Goal: Task Accomplishment & Management: Manage account settings

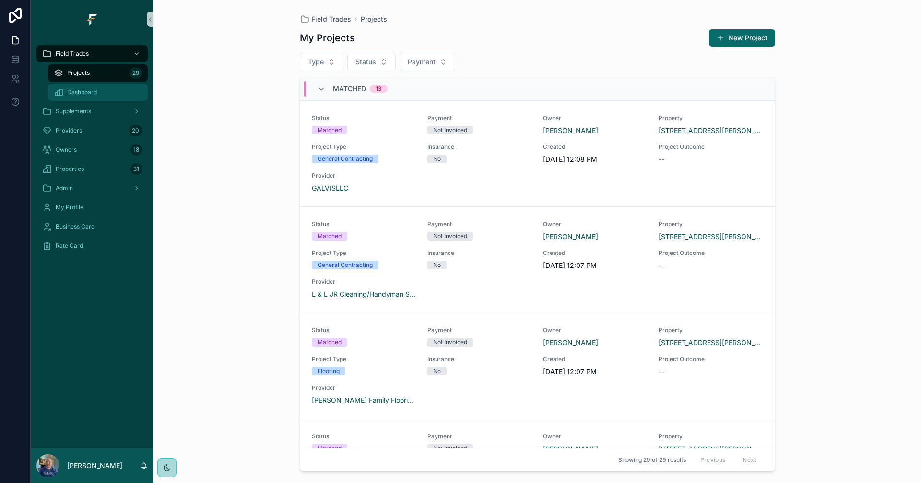
click at [97, 90] on div "Dashboard" at bounding box center [98, 91] width 88 height 15
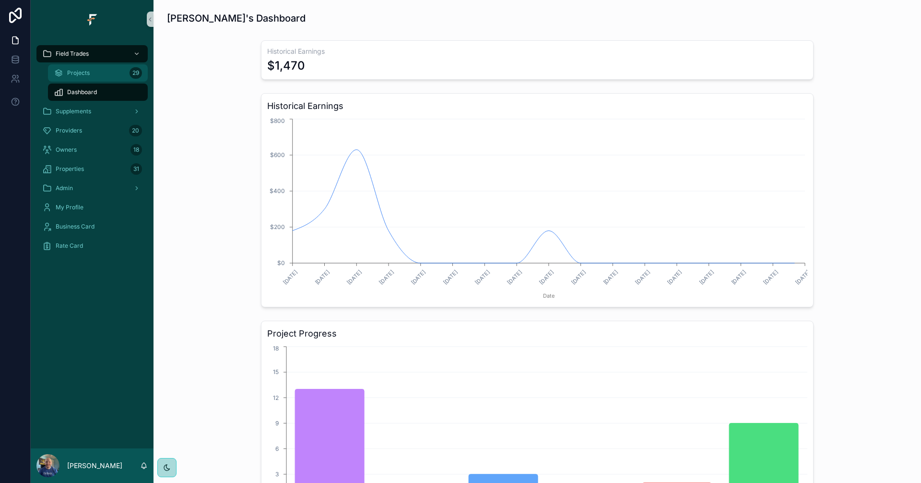
click at [91, 77] on div "Projects 29" at bounding box center [98, 72] width 88 height 15
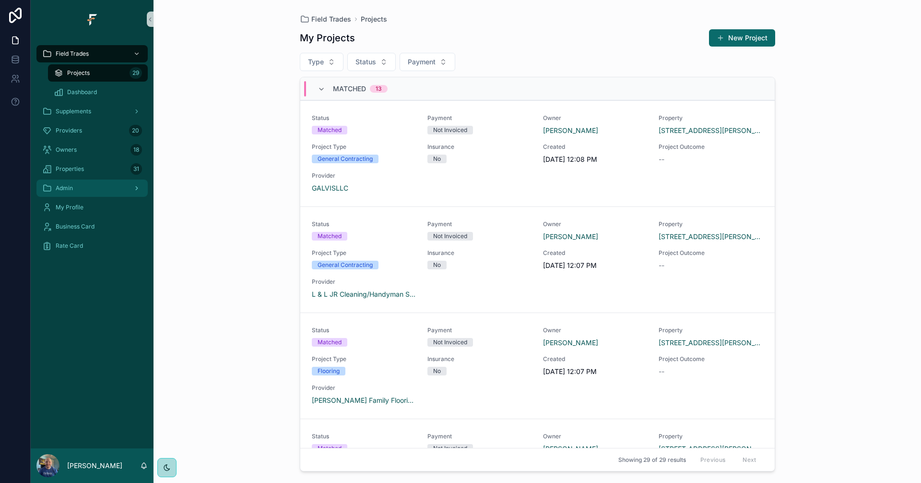
click at [95, 192] on div "Admin" at bounding box center [92, 187] width 100 height 15
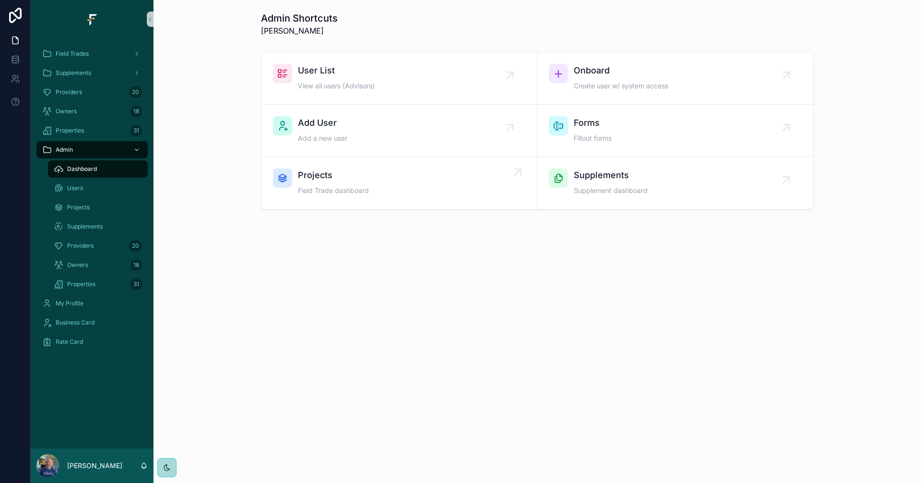
click at [453, 193] on div "Projects Field Trade dashboard" at bounding box center [399, 182] width 252 height 29
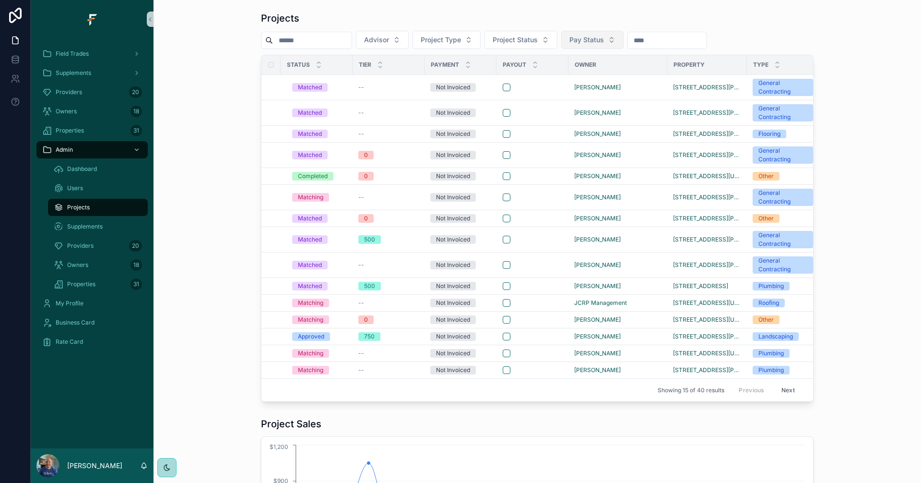
click at [624, 37] on button "Pay Status" at bounding box center [592, 40] width 62 height 18
click at [389, 38] on span "Advisor" at bounding box center [376, 40] width 25 height 10
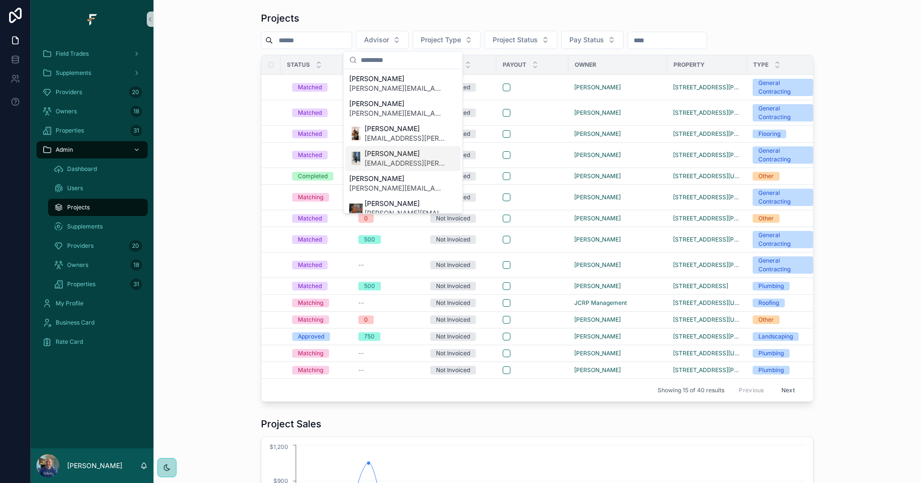
click at [385, 159] on span "[EMAIL_ADDRESS][PERSON_NAME][DOMAIN_NAME]" at bounding box center [405, 163] width 81 height 10
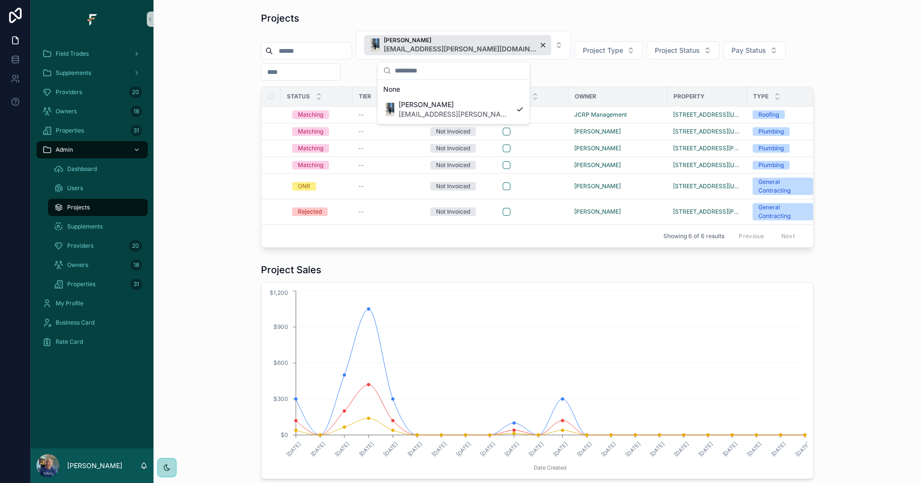
click at [193, 103] on div "Projects [PERSON_NAME] [PERSON_NAME][EMAIL_ADDRESS][DOMAIN_NAME] Project Type P…" at bounding box center [537, 130] width 752 height 244
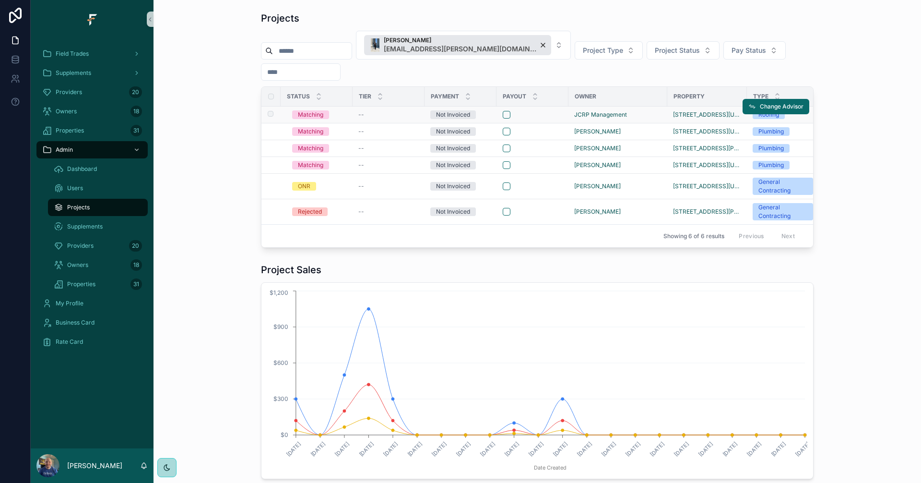
click at [407, 114] on div "--" at bounding box center [388, 115] width 60 height 8
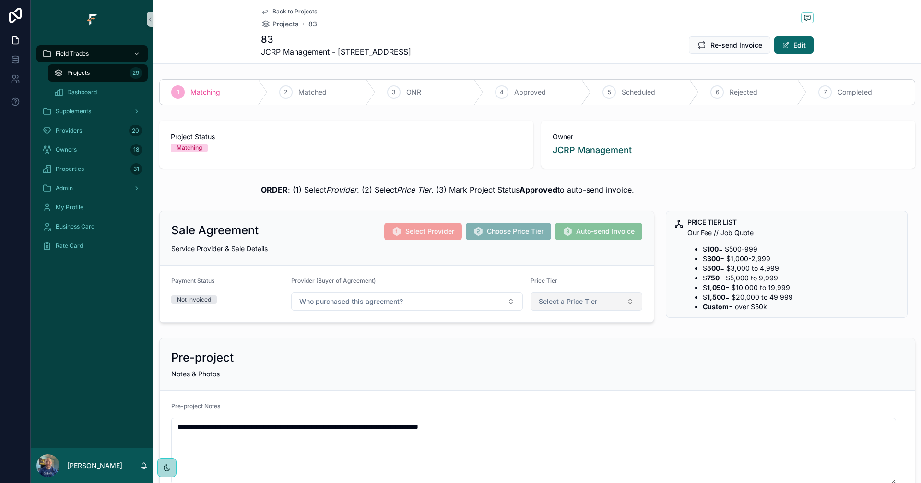
click at [609, 301] on button "Select a Price Tier" at bounding box center [587, 301] width 112 height 18
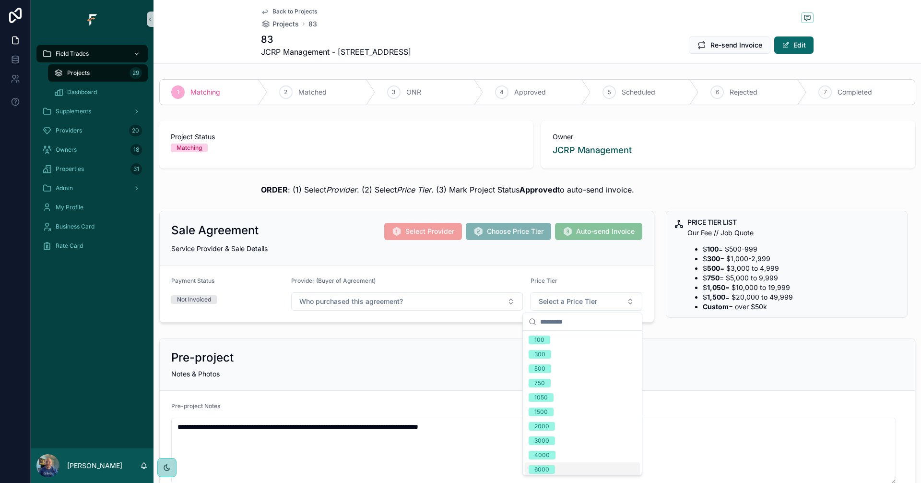
click at [545, 465] on div "6000" at bounding box center [541, 469] width 15 height 9
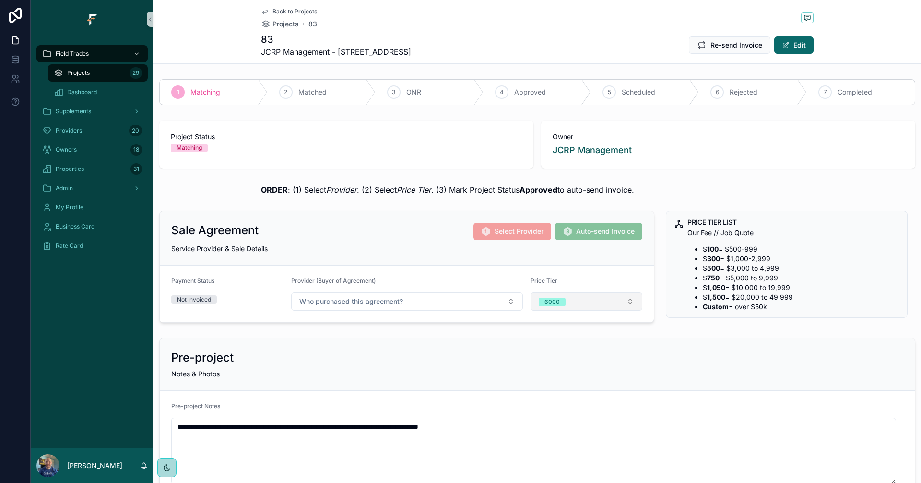
click at [618, 302] on button "6000" at bounding box center [587, 301] width 112 height 18
click at [619, 299] on button "6000" at bounding box center [587, 301] width 112 height 18
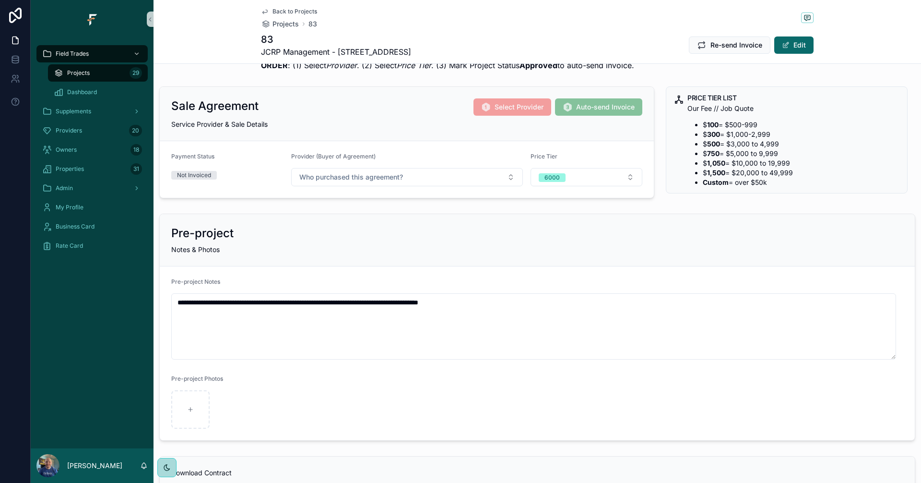
scroll to position [144, 0]
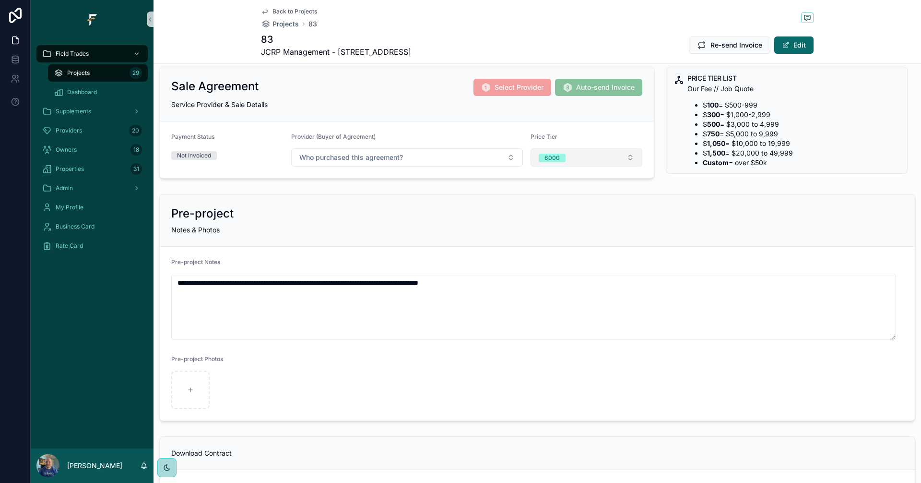
click at [627, 158] on button "6000" at bounding box center [587, 157] width 112 height 18
click at [583, 306] on div "8000" at bounding box center [582, 307] width 115 height 14
click at [911, 329] on div "**********" at bounding box center [538, 307] width 768 height 235
click at [620, 160] on button "8000" at bounding box center [587, 157] width 112 height 18
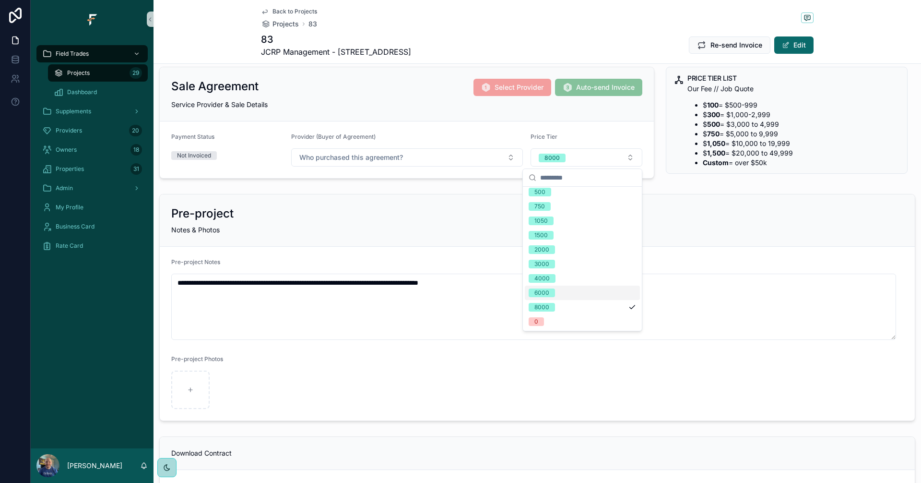
click at [553, 292] on span "6000" at bounding box center [542, 292] width 26 height 9
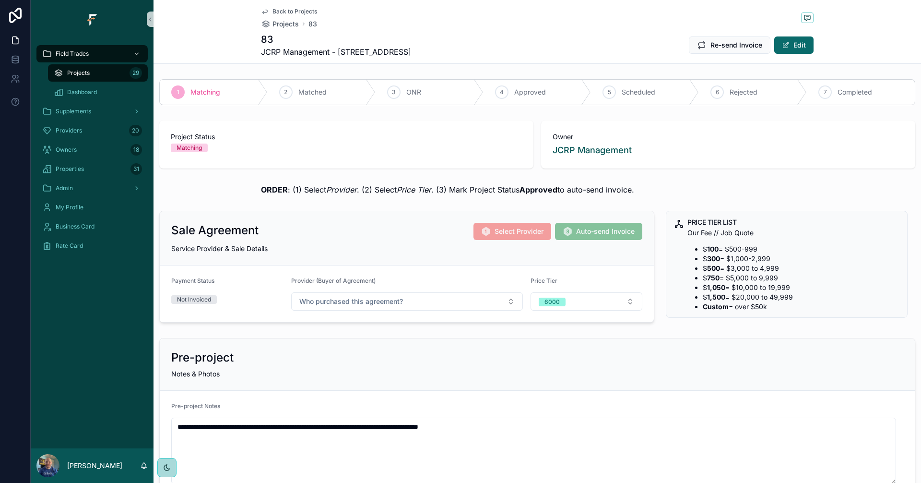
click at [298, 12] on span "Back to Projects" at bounding box center [294, 12] width 45 height 8
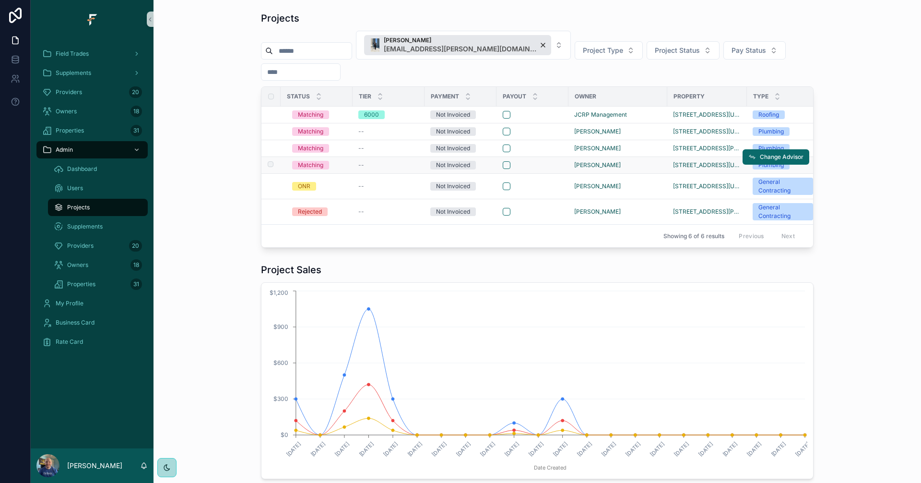
click at [544, 165] on div "scrollable content" at bounding box center [532, 165] width 59 height 8
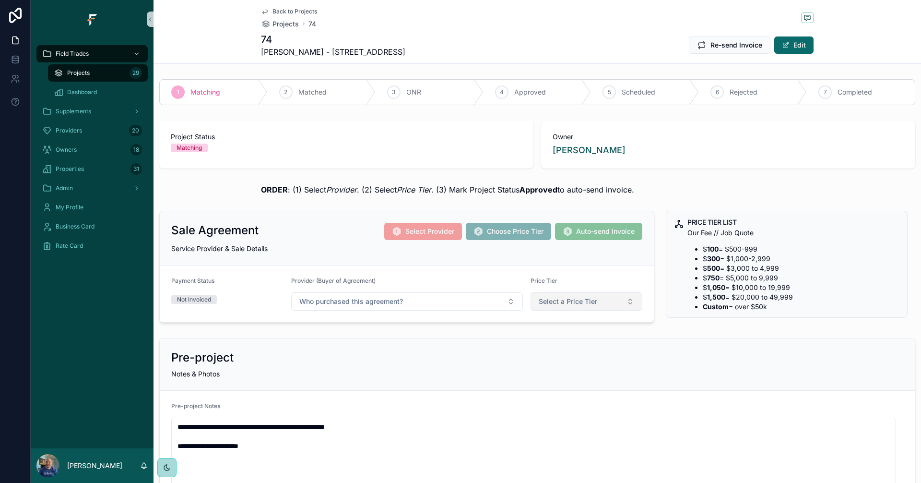
click at [590, 303] on span "Select a Price Tier" at bounding box center [568, 301] width 59 height 10
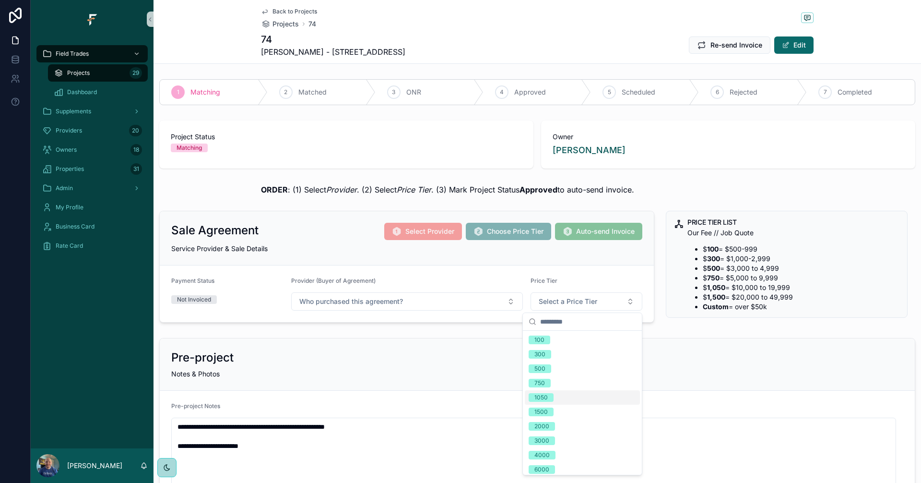
click at [562, 398] on div "1050" at bounding box center [582, 397] width 115 height 14
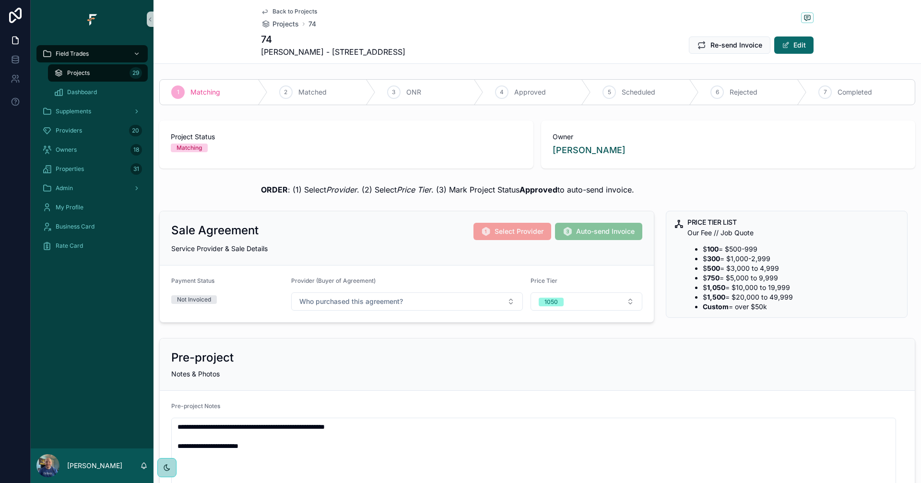
click at [287, 11] on span "Back to Projects" at bounding box center [294, 12] width 45 height 8
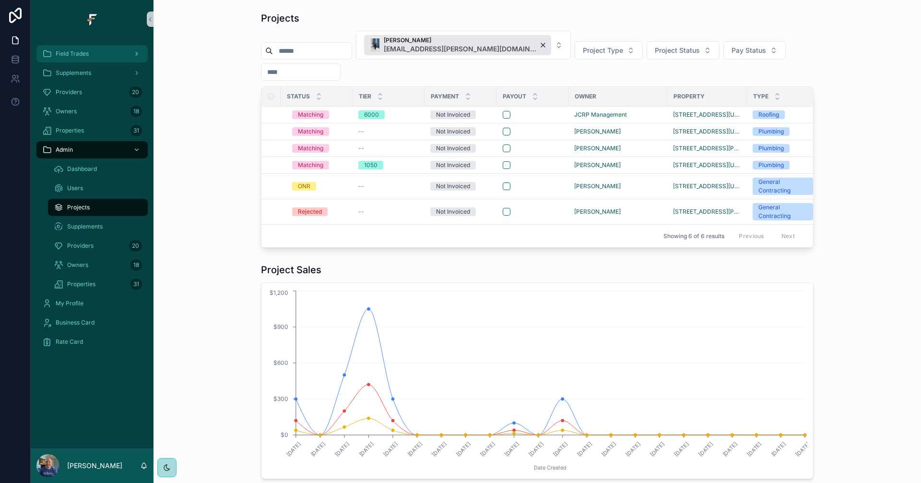
click at [79, 53] on span "Field Trades" at bounding box center [72, 54] width 33 height 8
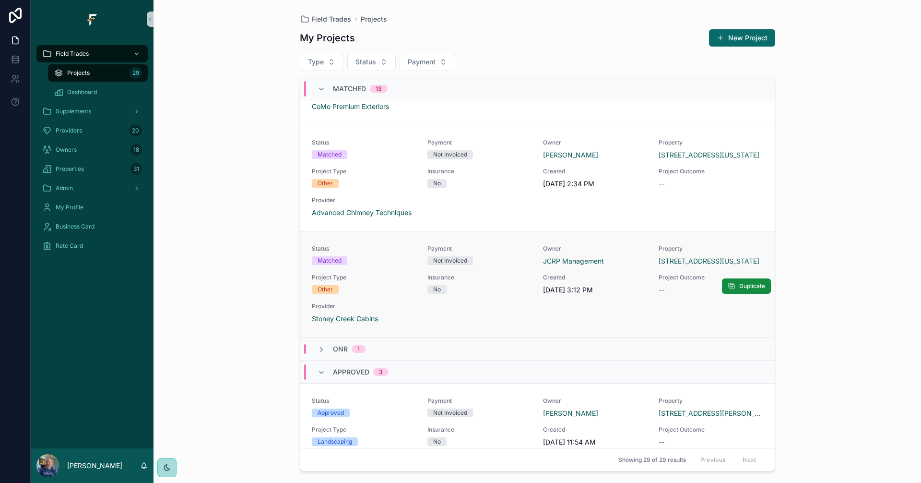
scroll to position [1151, 0]
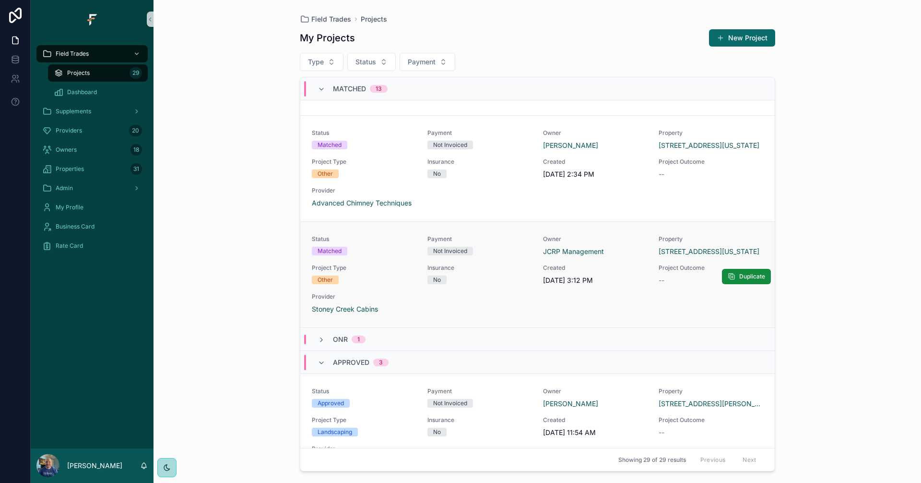
click at [519, 260] on div "Status Matched Payment Not Invoiced Owner JCRP Management Property [STREET_ADDR…" at bounding box center [537, 274] width 451 height 79
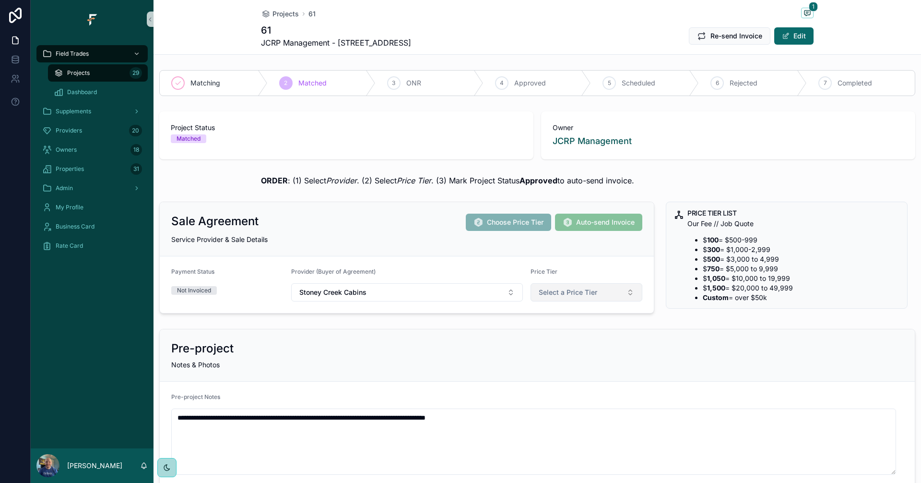
click at [608, 294] on button "Select a Price Tier" at bounding box center [587, 292] width 112 height 18
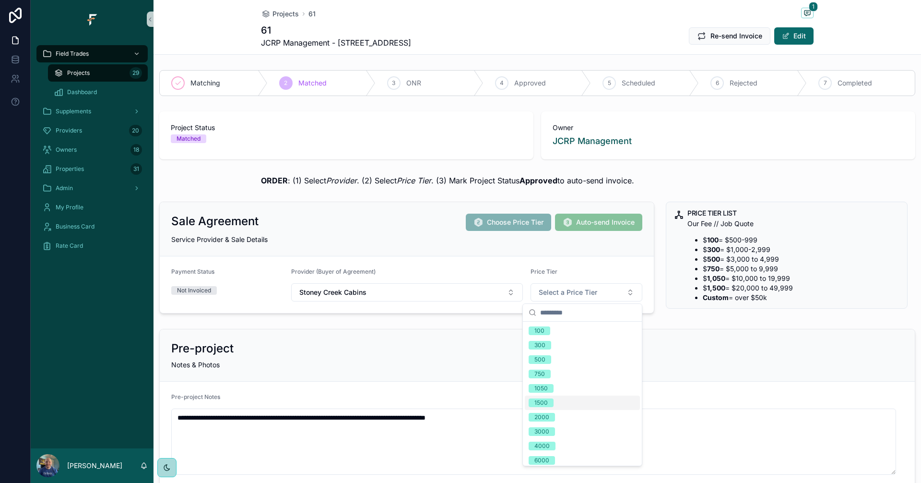
click at [550, 400] on span "1500" at bounding box center [541, 402] width 25 height 9
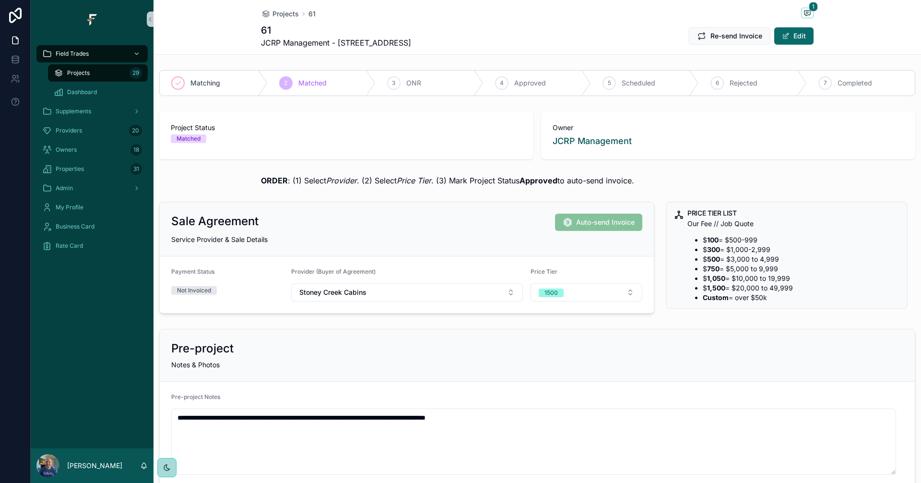
click at [108, 70] on div "Projects 29" at bounding box center [98, 72] width 88 height 15
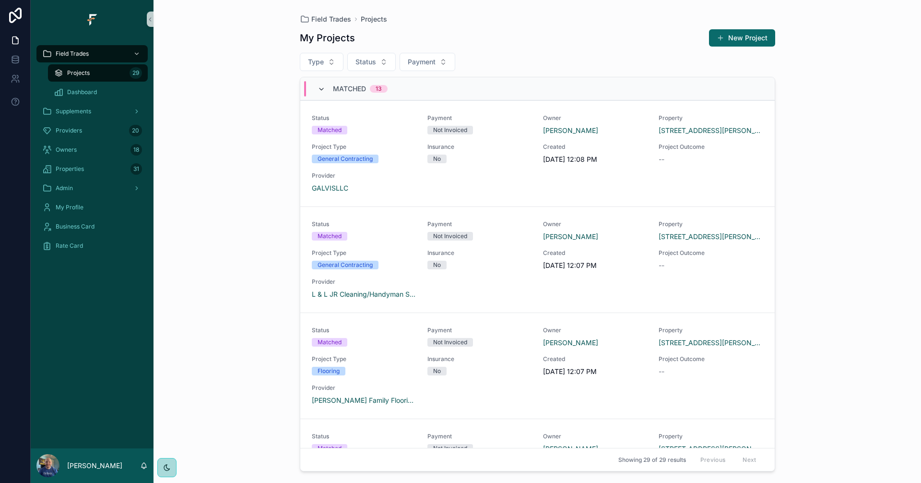
click at [324, 90] on icon "scrollable content" at bounding box center [322, 89] width 8 height 8
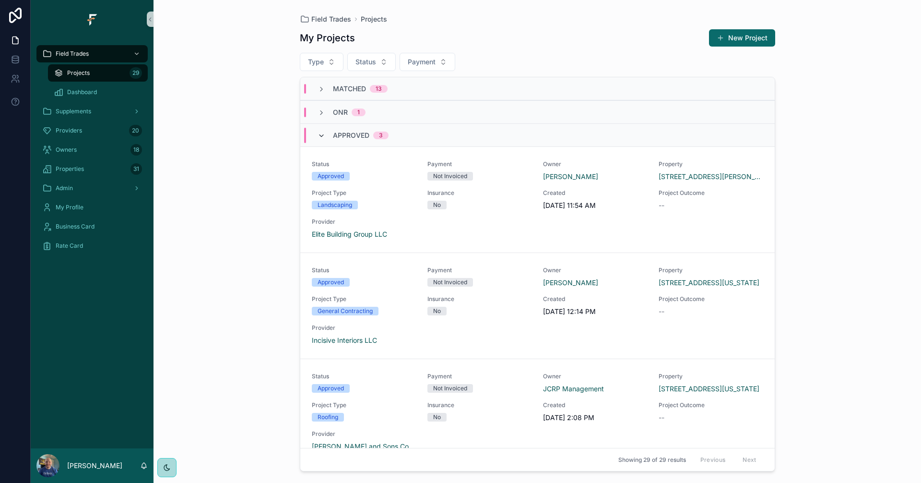
click at [323, 138] on icon "scrollable content" at bounding box center [322, 136] width 8 height 8
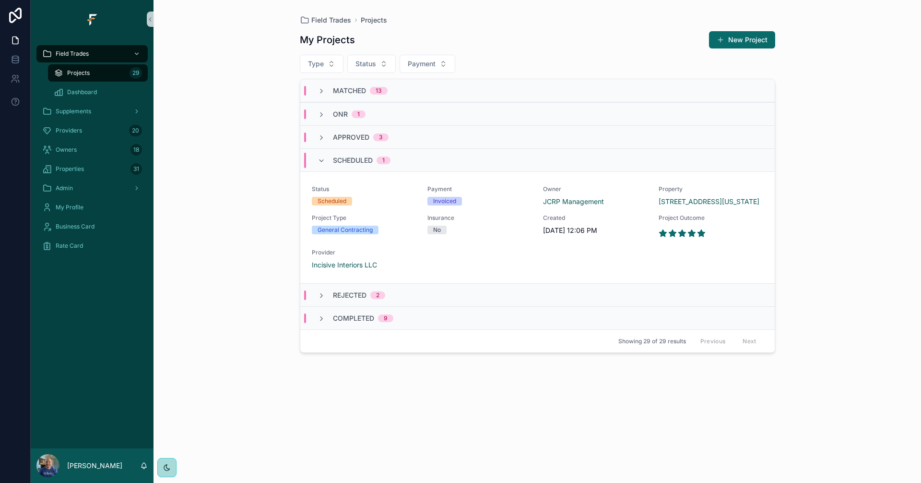
click at [329, 158] on div "Scheduled 1" at bounding box center [354, 160] width 73 height 15
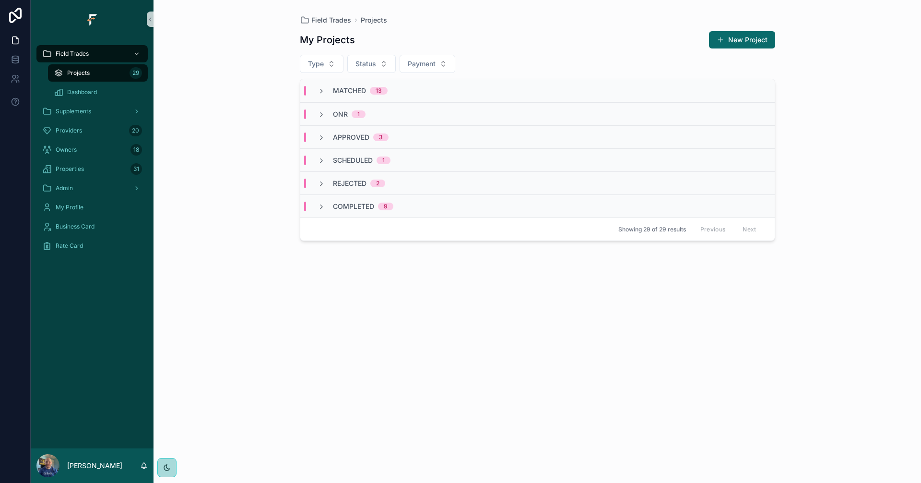
click at [207, 201] on div "Field Trades Projects My Projects New Project Type Status Payment Matched 13 ON…" at bounding box center [538, 241] width 768 height 483
